Goal: Book appointment/travel/reservation

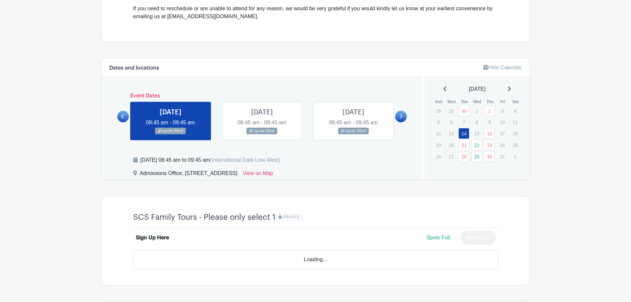
scroll to position [298, 0]
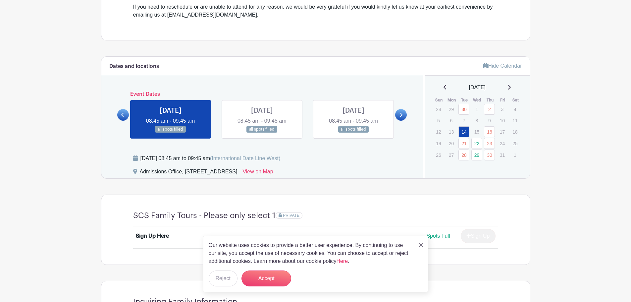
click at [511, 88] on icon at bounding box center [508, 86] width 3 height 5
click at [270, 279] on button "Accept" at bounding box center [266, 278] width 50 height 16
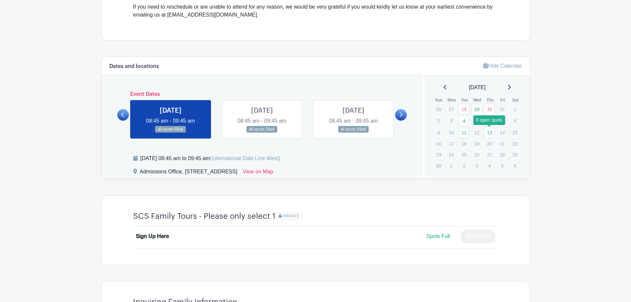
click at [491, 135] on link "13" at bounding box center [489, 132] width 11 height 11
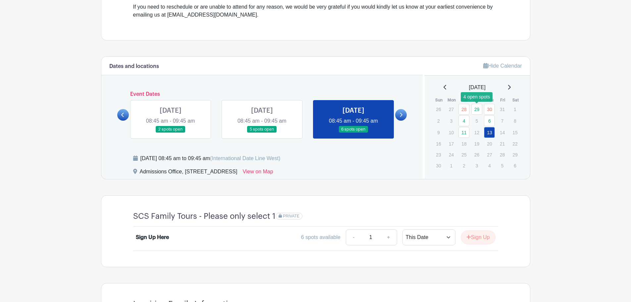
click at [476, 110] on link "29" at bounding box center [476, 109] width 11 height 11
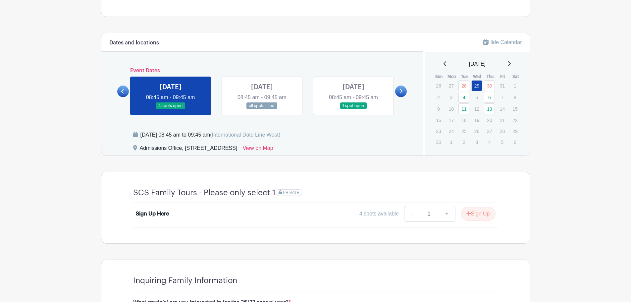
scroll to position [331, 0]
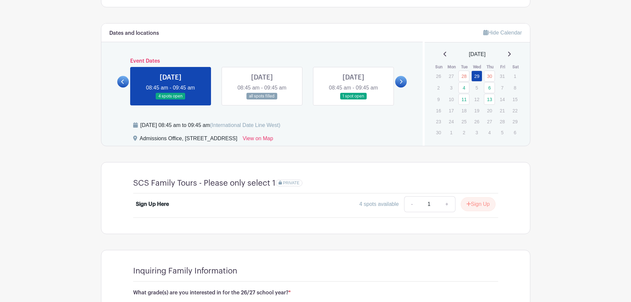
click at [444, 56] on icon at bounding box center [445, 53] width 3 height 5
click at [511, 55] on icon at bounding box center [508, 53] width 3 height 5
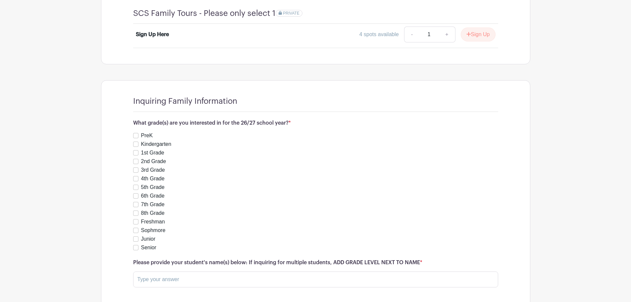
scroll to position [552, 0]
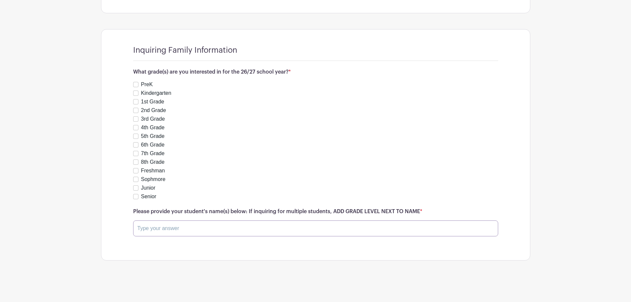
click at [157, 230] on input "text" at bounding box center [315, 228] width 365 height 16
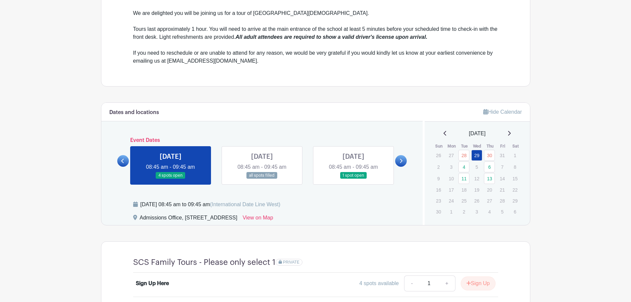
scroll to position [254, 0]
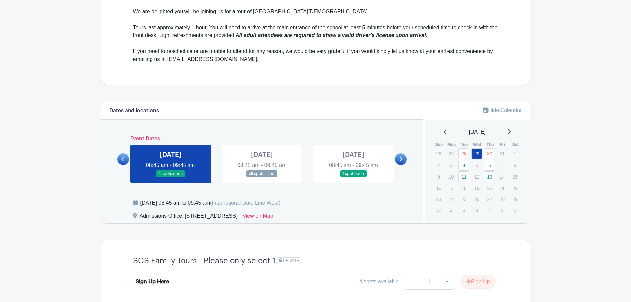
click at [353, 177] on link at bounding box center [353, 177] width 0 height 0
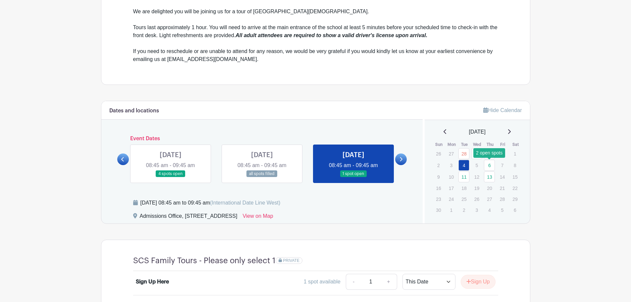
click at [490, 168] on link "6" at bounding box center [489, 165] width 11 height 11
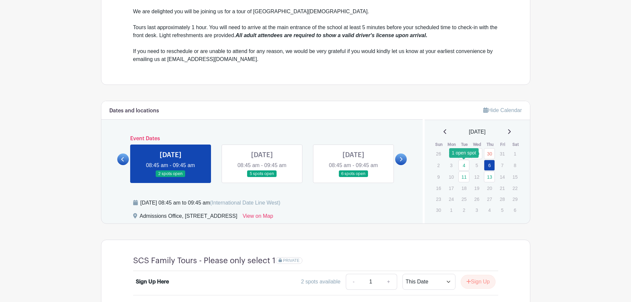
click at [465, 168] on link "4" at bounding box center [463, 165] width 11 height 11
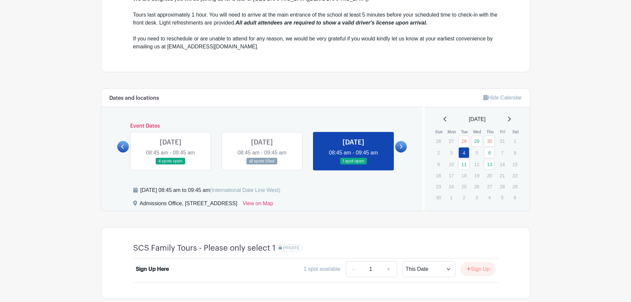
scroll to position [132, 0]
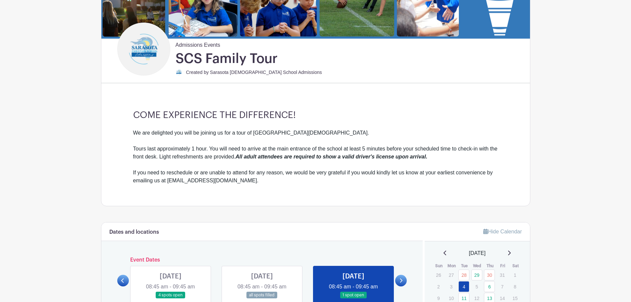
drag, startPoint x: 134, startPoint y: 118, endPoint x: 331, endPoint y: 188, distance: 209.7
click at [331, 188] on div "COME EXPERIENCE THE DIFFERENCE! We are delighted you will be joining us for a t…" at bounding box center [315, 146] width 397 height 117
click at [209, 106] on div "COME EXPERIENCE THE DIFFERENCE! We are delighted you will be joining us for a t…" at bounding box center [315, 146] width 397 height 117
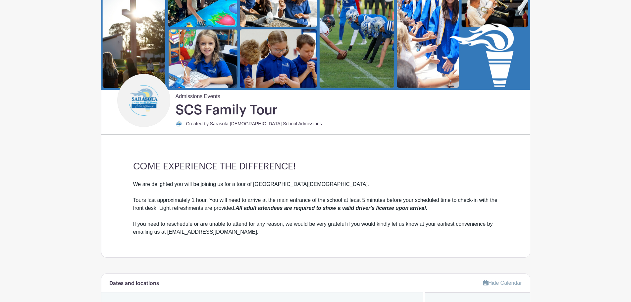
scroll to position [0, 0]
